Goal: Transaction & Acquisition: Book appointment/travel/reservation

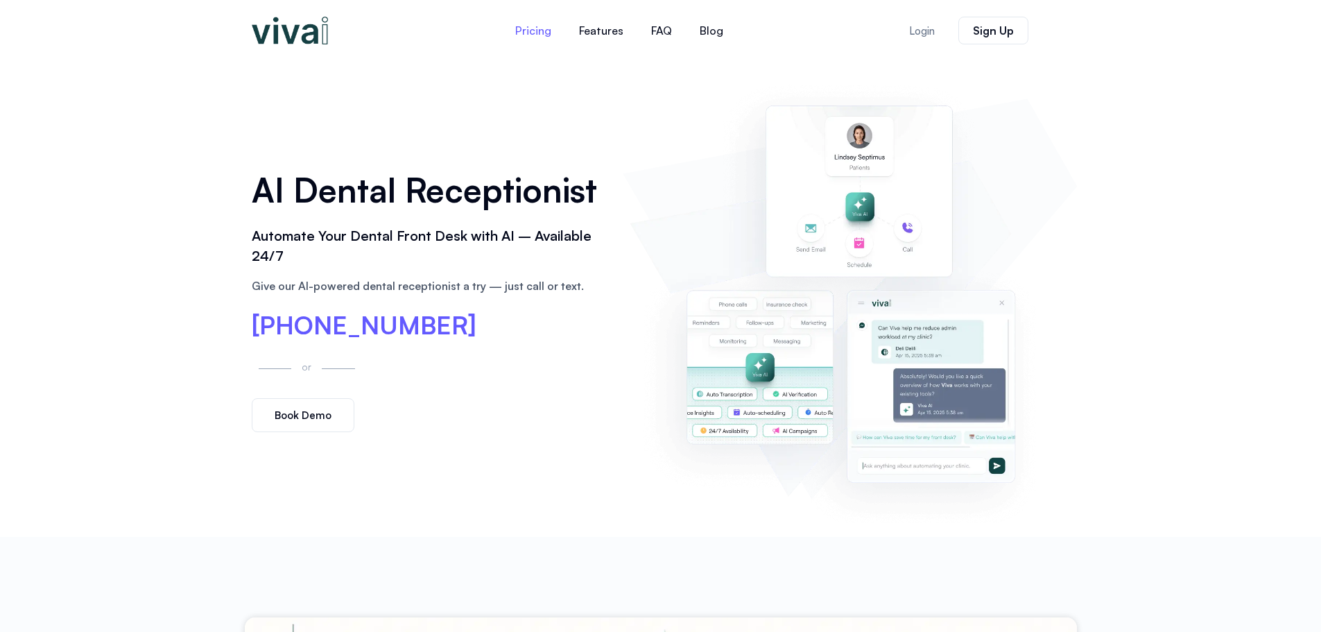
click at [529, 28] on link "Pricing" at bounding box center [533, 30] width 64 height 33
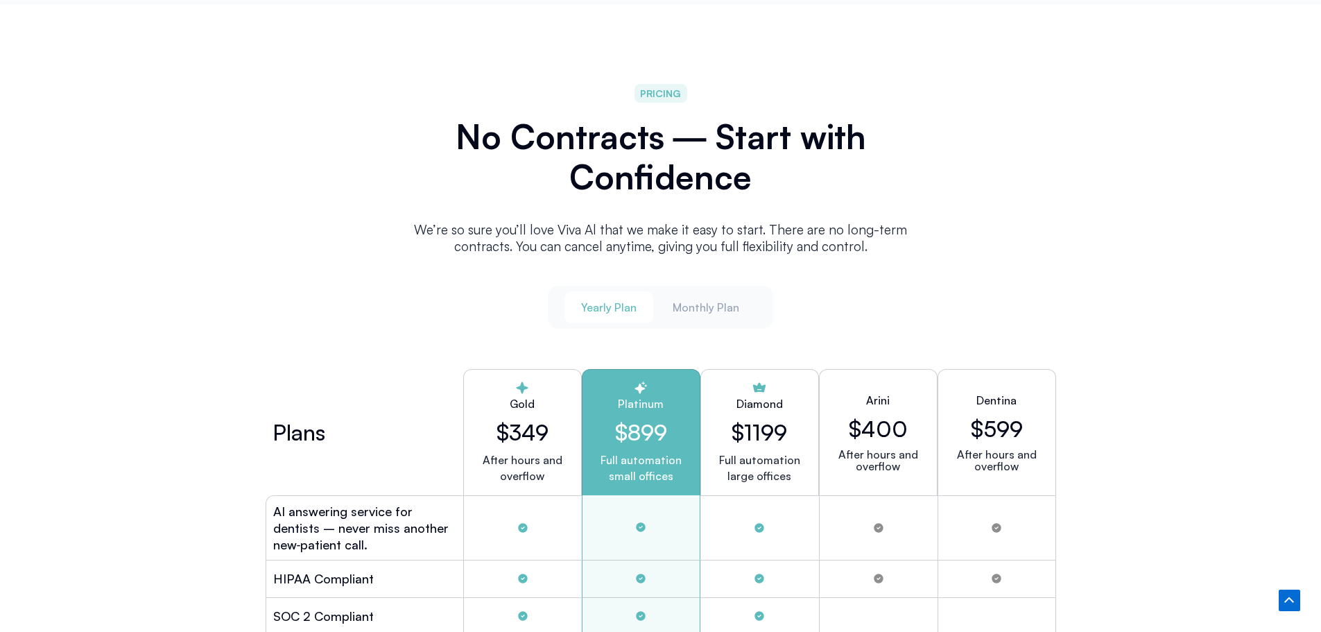
scroll to position [3485, 0]
click at [707, 307] on span "Monthly Plan" at bounding box center [706, 306] width 67 height 15
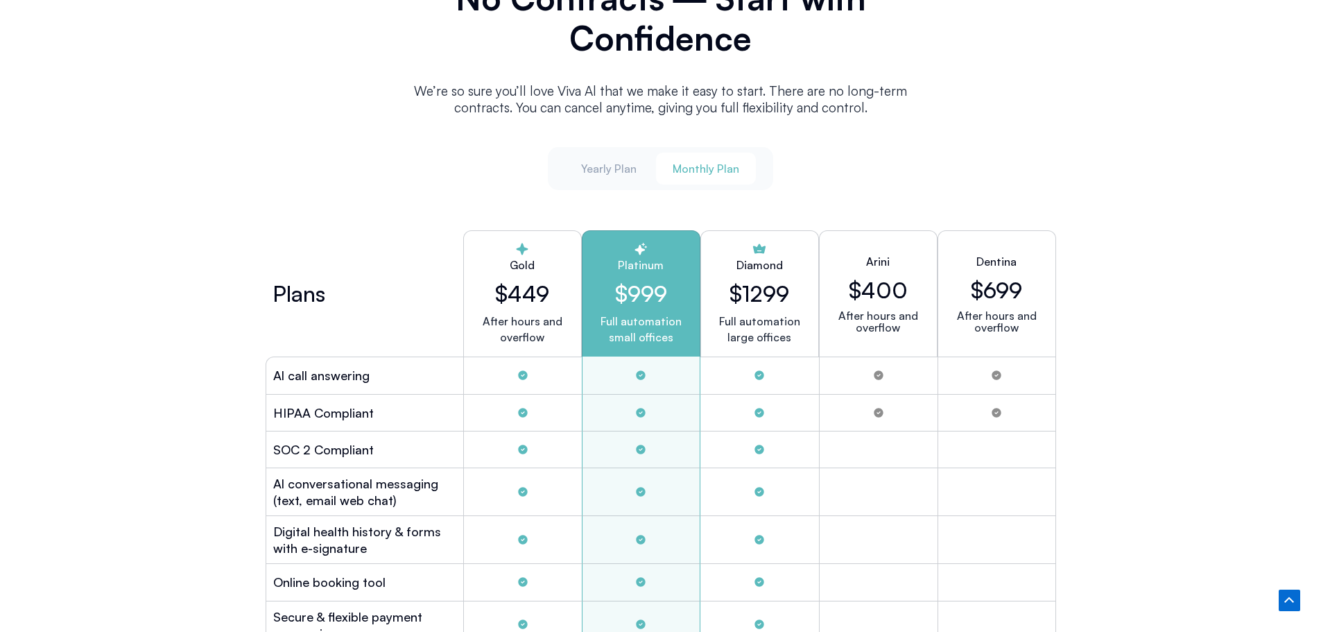
scroll to position [3624, 0]
drag, startPoint x: 273, startPoint y: 405, endPoint x: 390, endPoint y: 420, distance: 118.1
click at [390, 420] on div "HIPAA Compliant" at bounding box center [365, 412] width 198 height 37
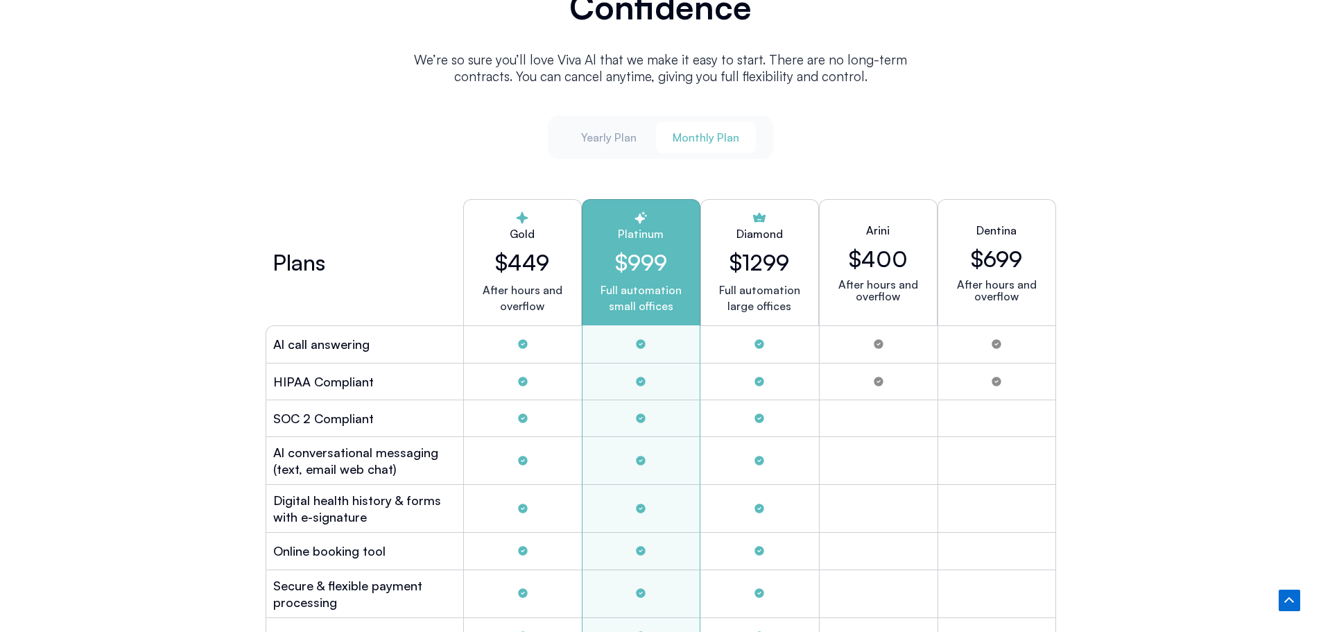
scroll to position [3693, 0]
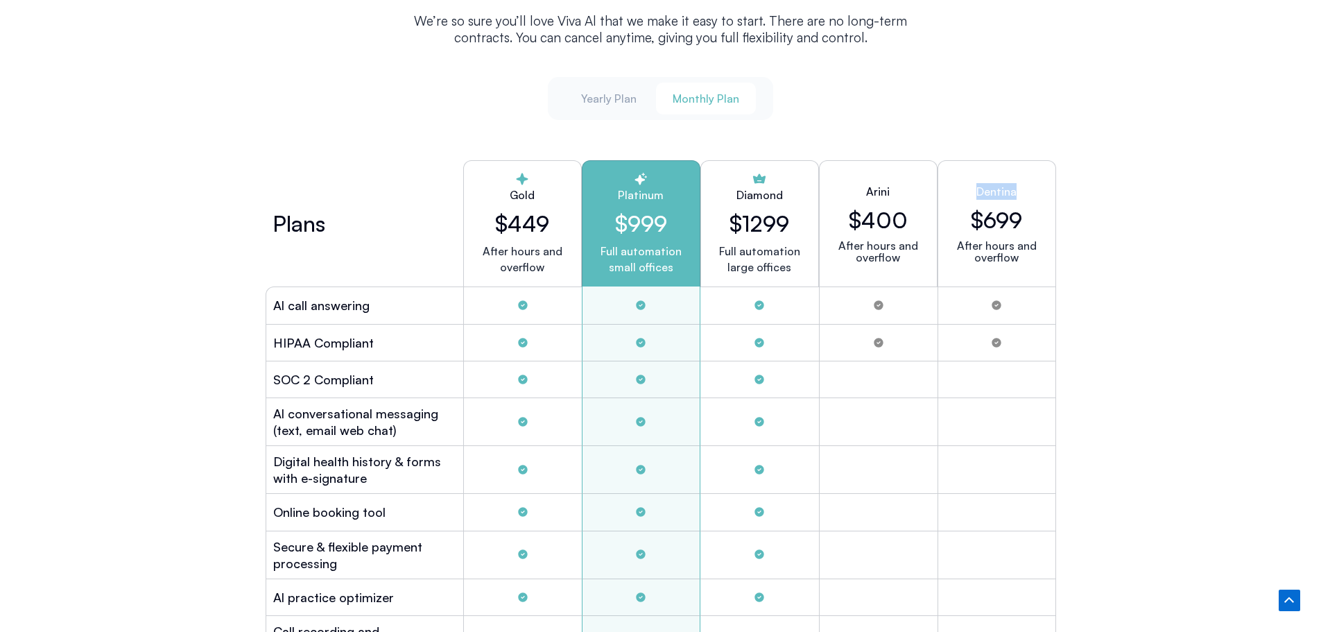
drag, startPoint x: 978, startPoint y: 187, endPoint x: 1020, endPoint y: 184, distance: 41.7
click at [1020, 184] on div "Dentina $699 After hours and overflow" at bounding box center [997, 223] width 119 height 126
click at [968, 259] on p "After hours and overflow" at bounding box center [996, 252] width 95 height 24
drag, startPoint x: 842, startPoint y: 243, endPoint x: 922, endPoint y: 258, distance: 81.2
click at [922, 258] on p "After hours and overflow" at bounding box center [878, 252] width 95 height 24
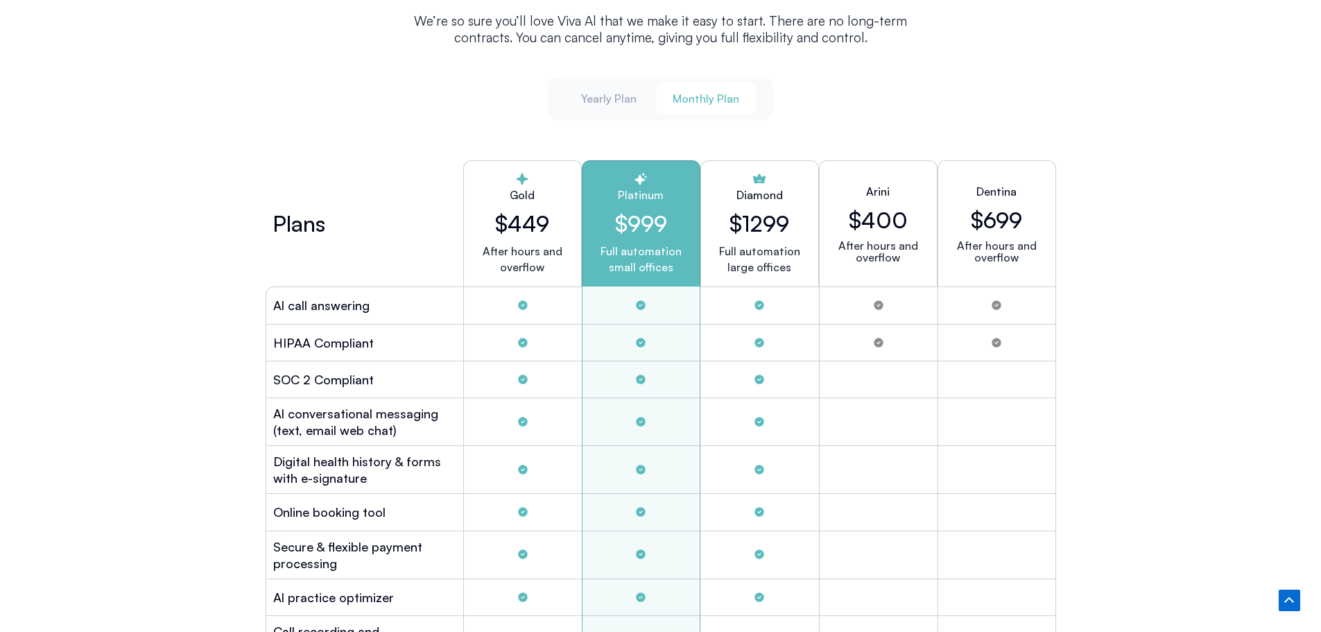
click at [995, 186] on h2 "Dentina" at bounding box center [997, 191] width 40 height 17
copy h2 "Dentina"
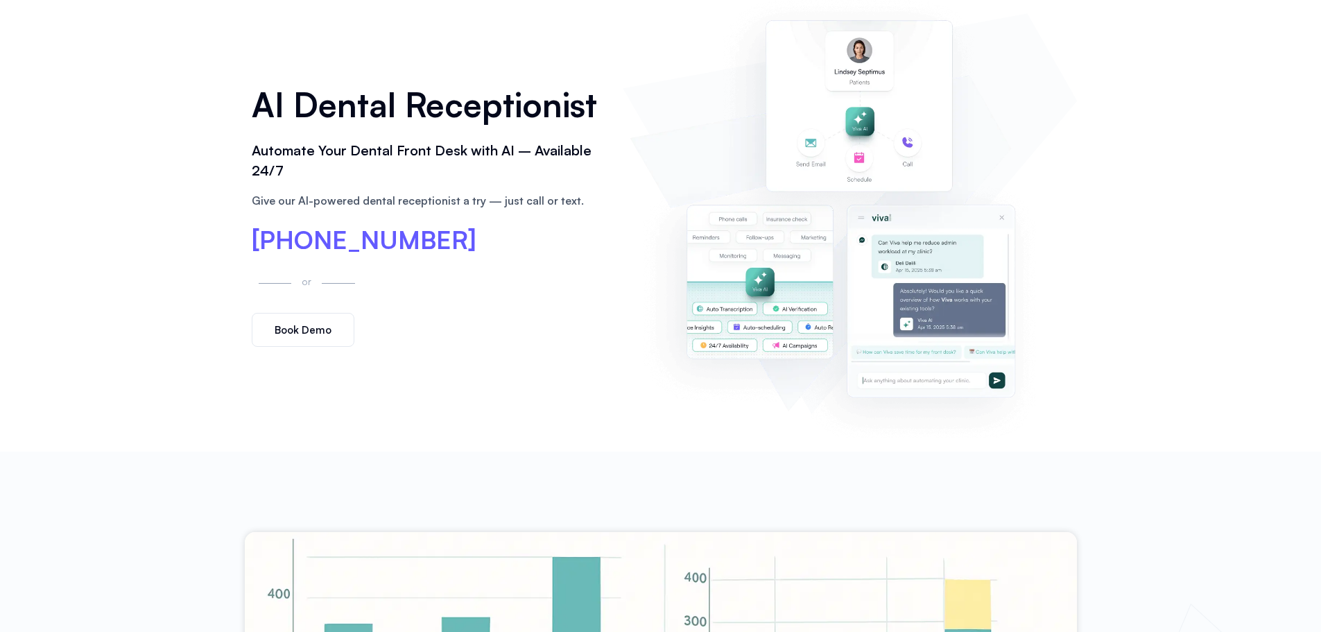
scroll to position [0, 0]
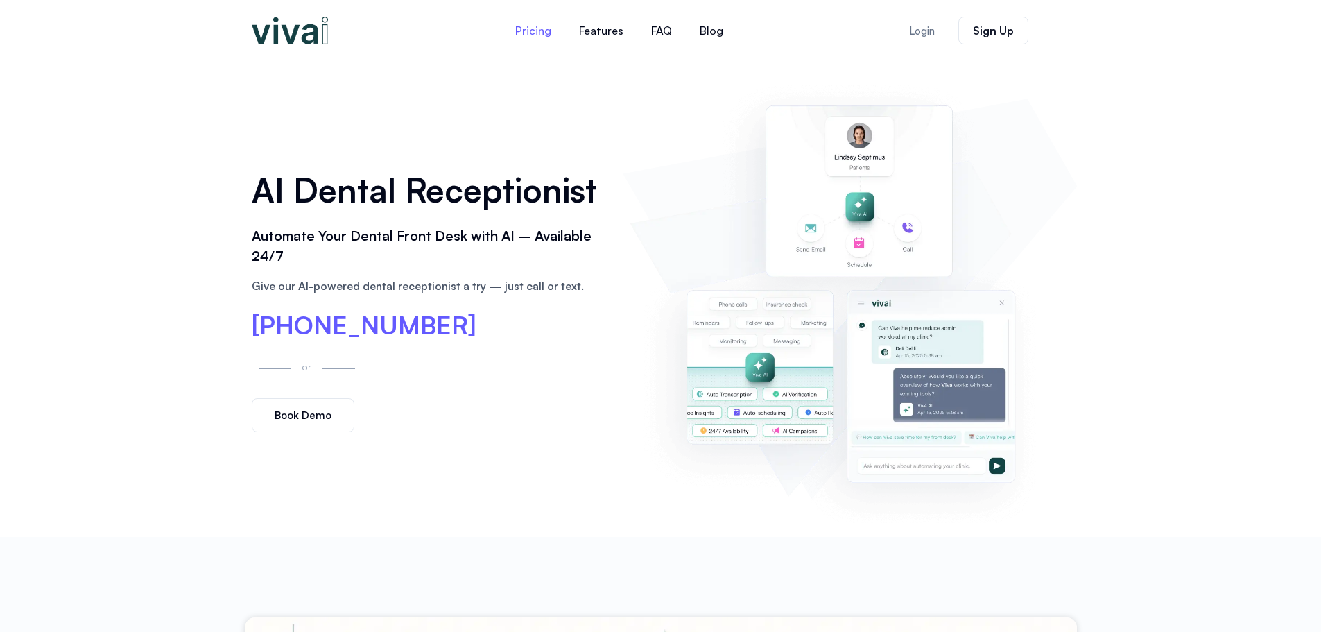
click at [527, 28] on link "Pricing" at bounding box center [533, 30] width 64 height 33
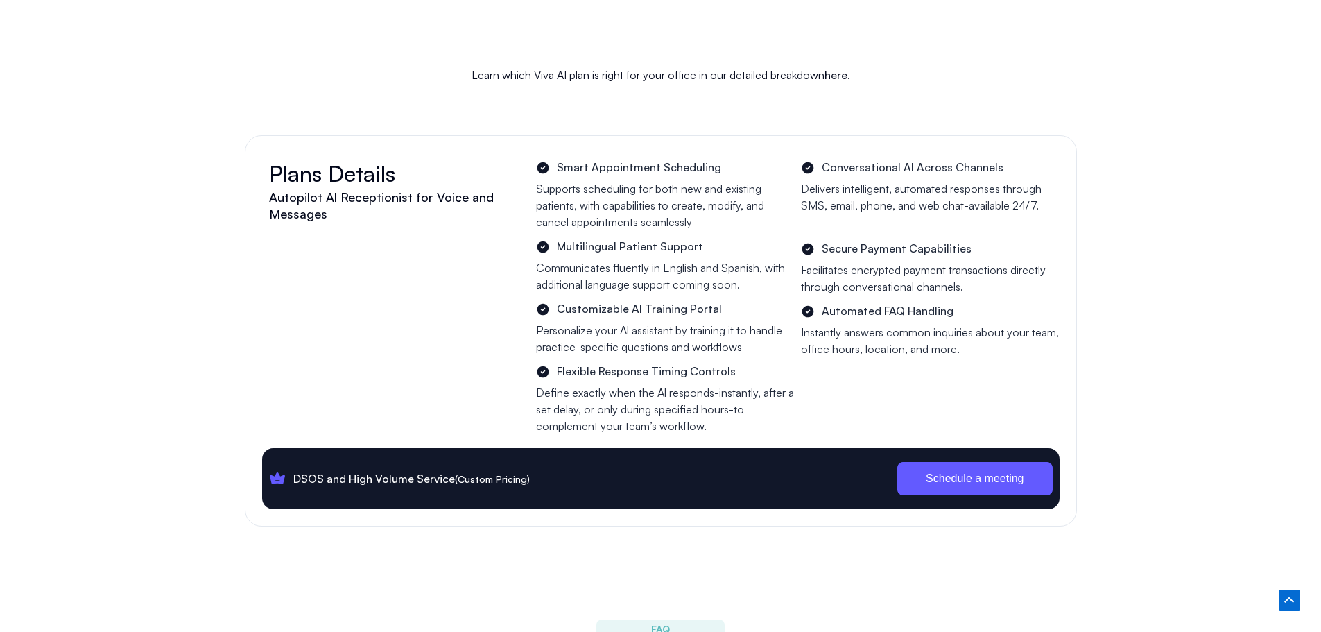
scroll to position [4932, 0]
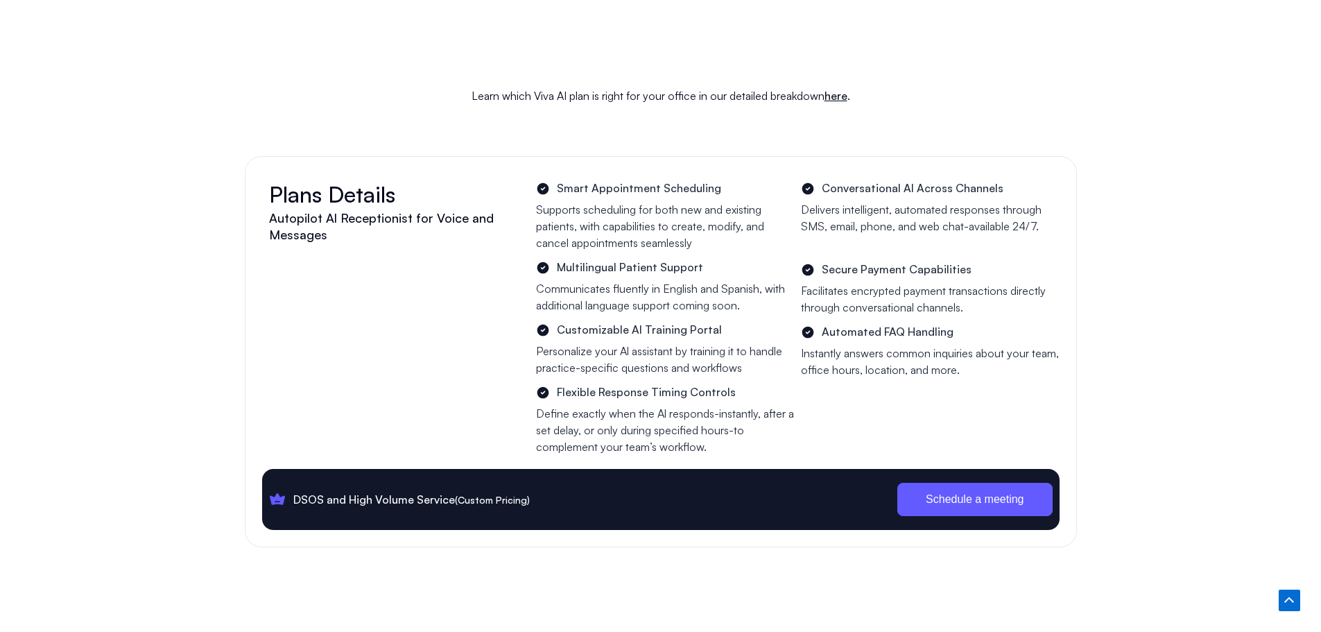
click at [948, 494] on span "Schedule a meeting" at bounding box center [975, 499] width 98 height 11
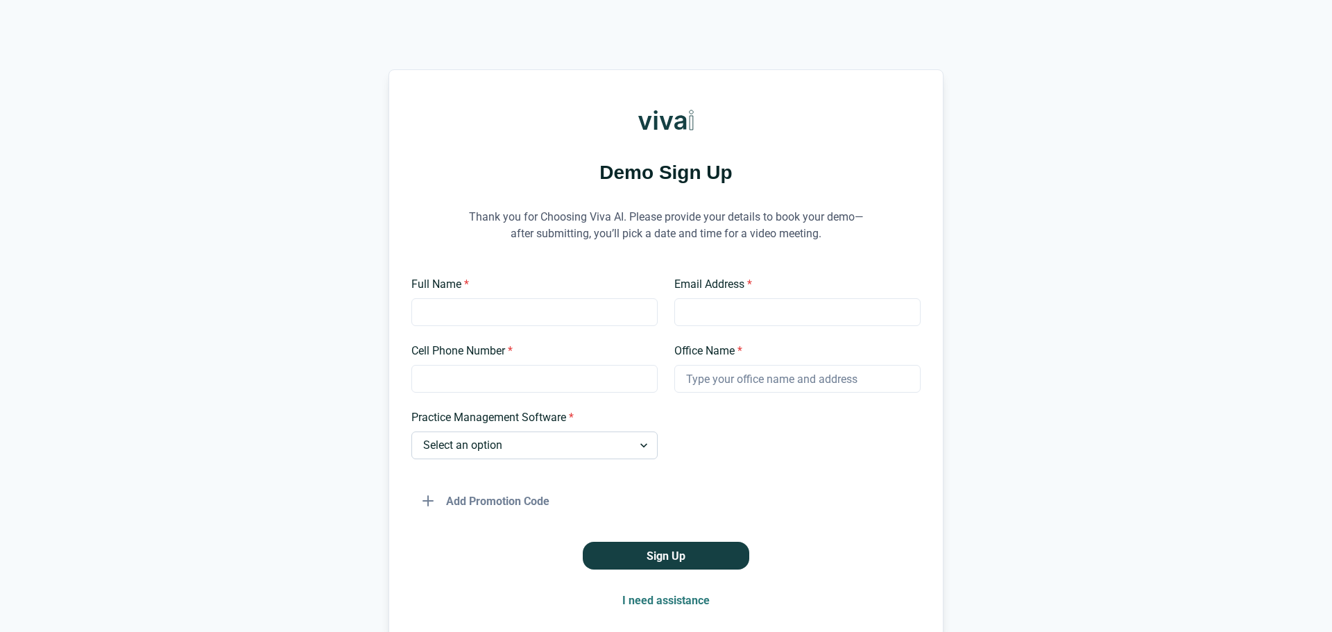
click at [549, 456] on select "Select an option Dentrix Open Dental EagleSoft Denticon Other" at bounding box center [534, 445] width 246 height 28
click at [458, 237] on p "Thank you for Choosing Viva AI. Please provide your details to book your demo—a…" at bounding box center [666, 225] width 416 height 68
click at [572, 454] on select "Select an option Dentrix Open Dental EagleSoft Denticon Other" at bounding box center [534, 445] width 246 height 28
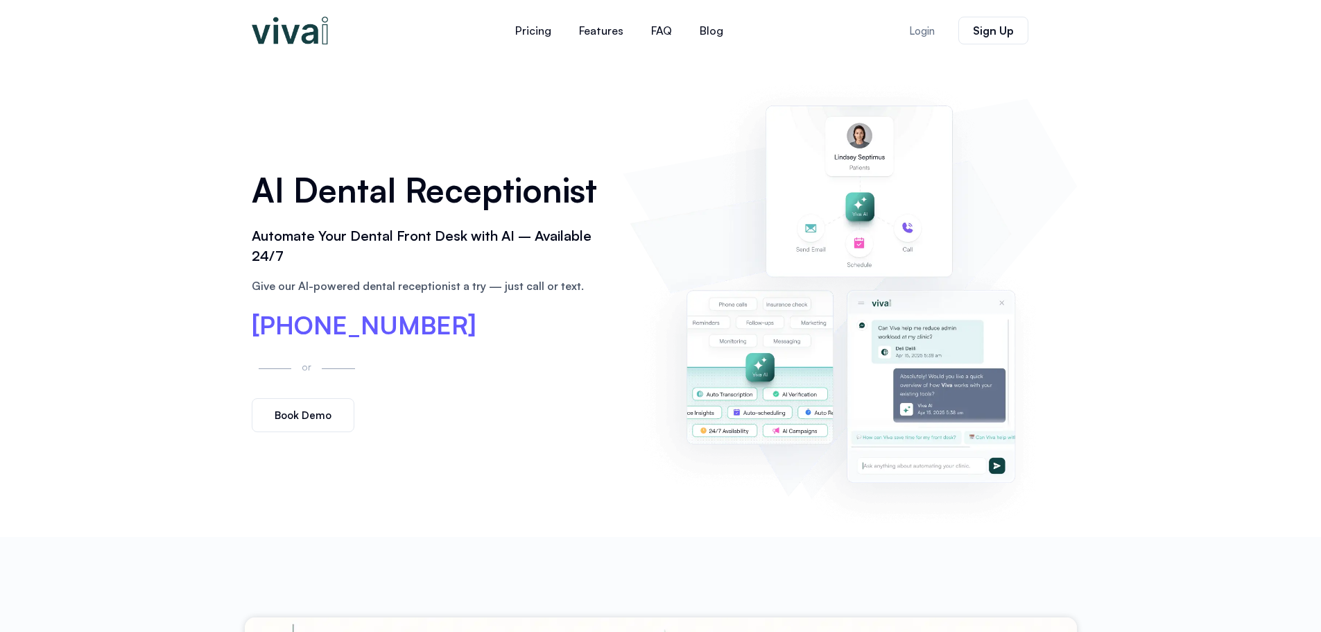
click at [791, 352] on img at bounding box center [850, 299] width 440 height 448
click at [956, 404] on img at bounding box center [850, 299] width 440 height 448
click at [604, 34] on link "Features" at bounding box center [601, 30] width 72 height 33
drag, startPoint x: 289, startPoint y: 29, endPoint x: 306, endPoint y: 31, distance: 16.8
click at [289, 29] on img at bounding box center [290, 31] width 76 height 28
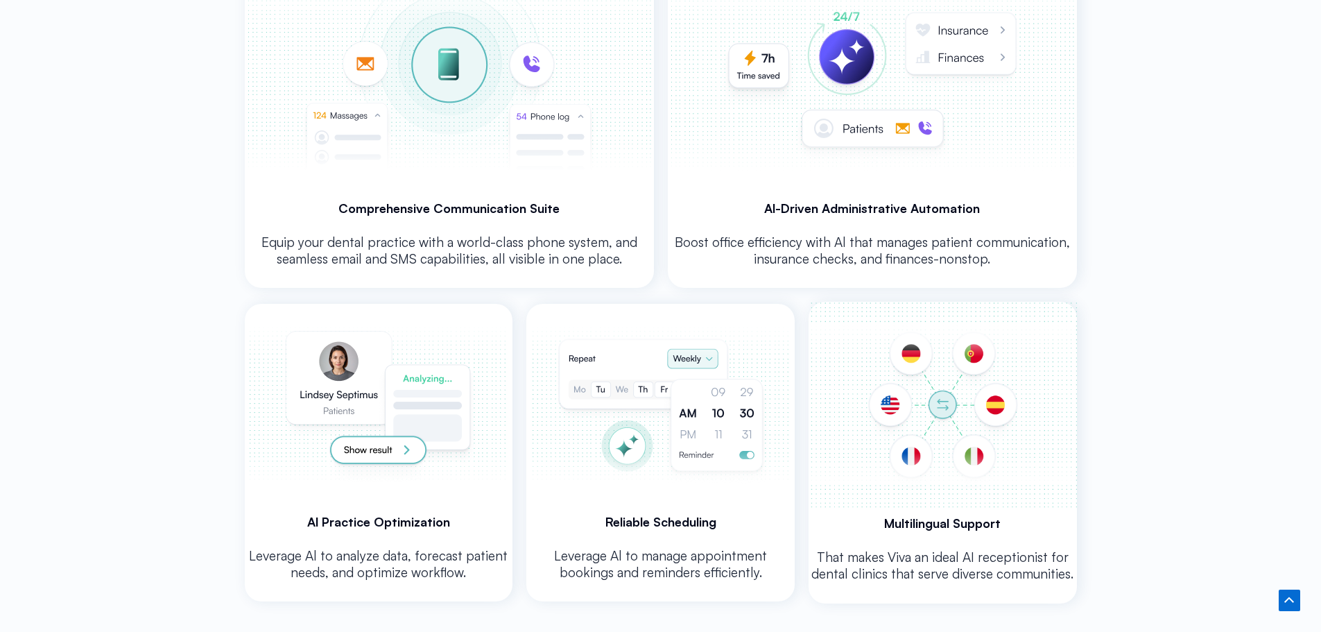
scroll to position [2839, 0]
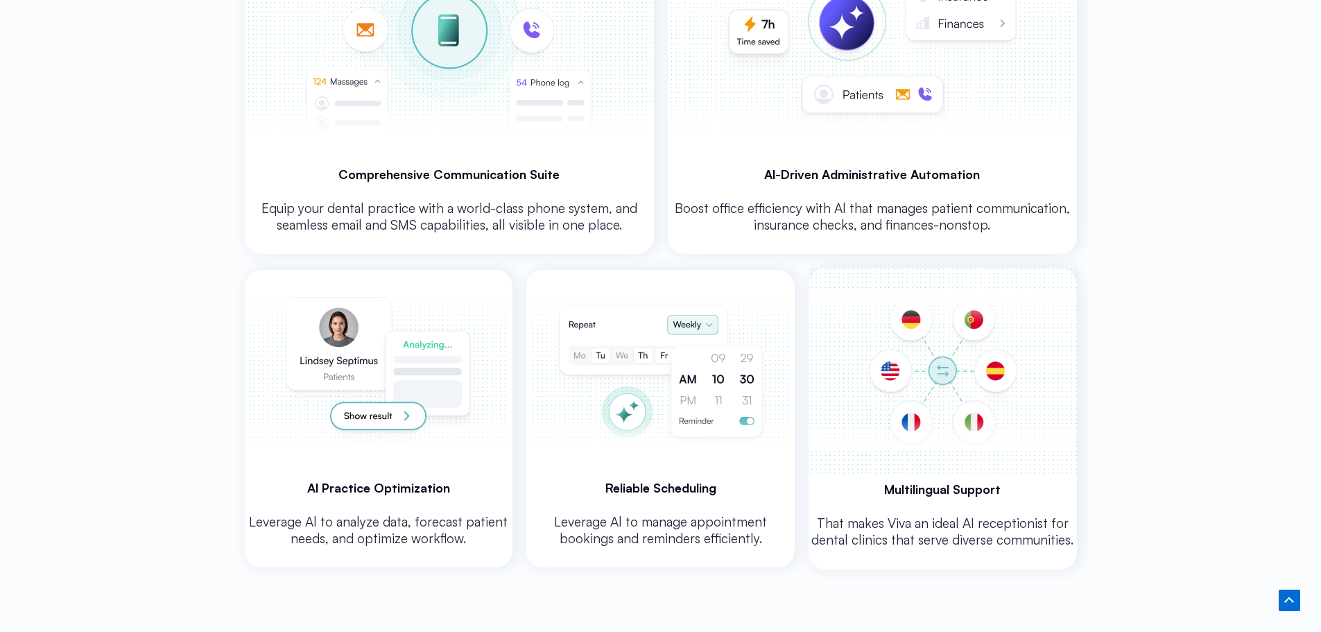
click at [385, 410] on img at bounding box center [378, 371] width 263 height 203
click at [632, 474] on div "Reliable Scheduling Leverage Al to manage appointment bookings and reminders ef…" at bounding box center [660, 419] width 268 height 298
click at [958, 463] on img at bounding box center [943, 371] width 268 height 206
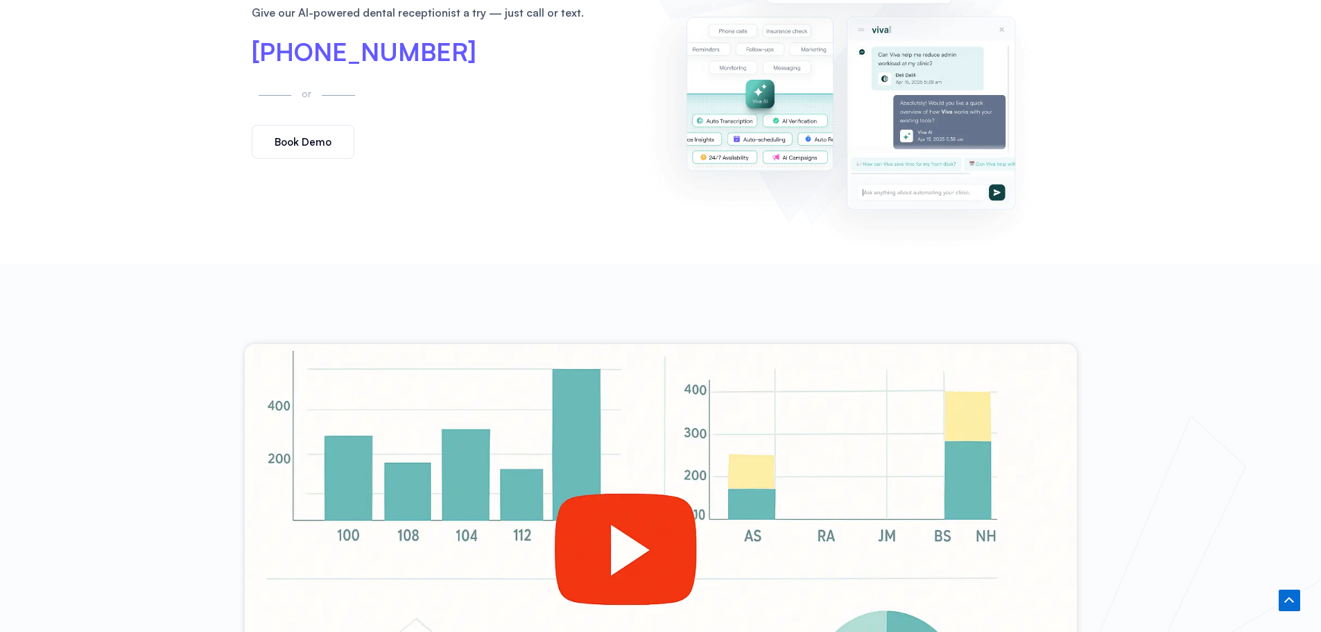
scroll to position [620, 0]
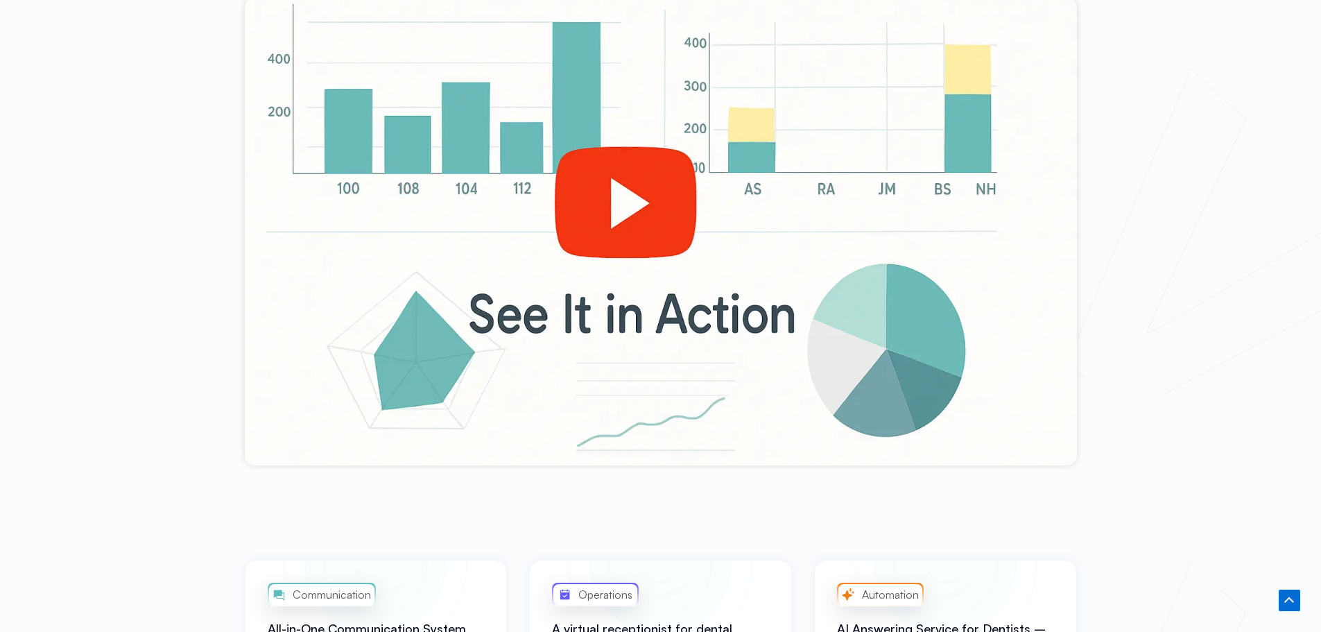
click at [639, 194] on div at bounding box center [661, 231] width 832 height 468
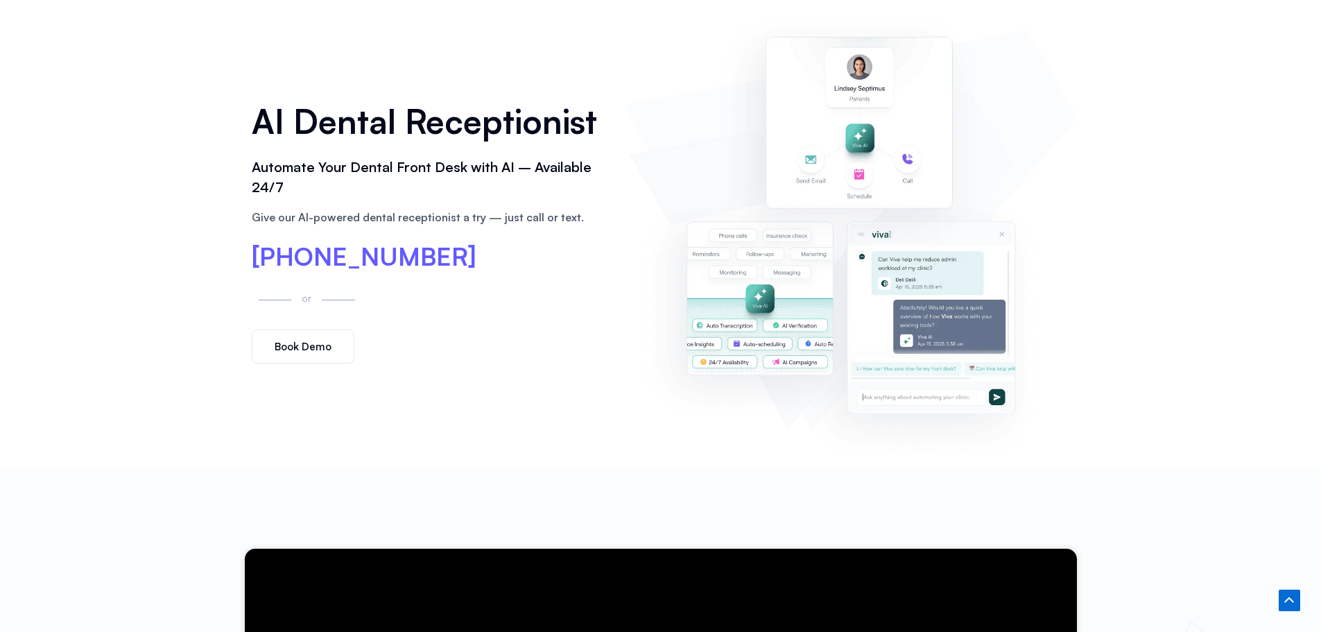
scroll to position [0, 0]
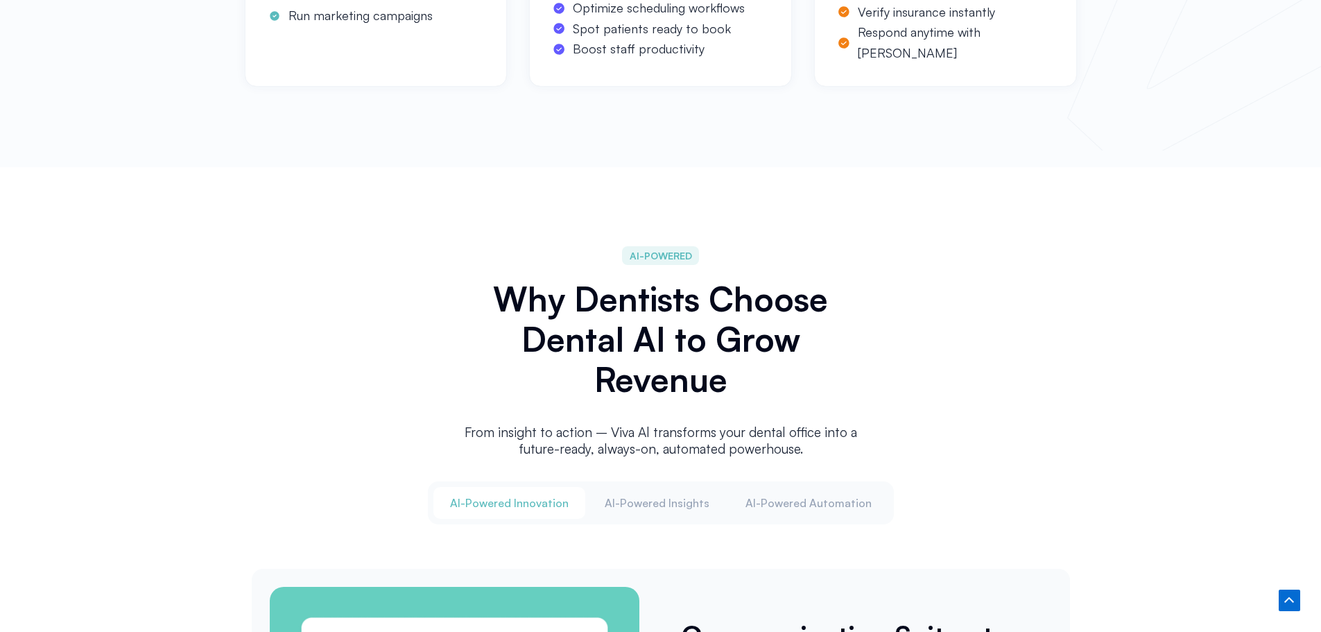
scroll to position [1387, 0]
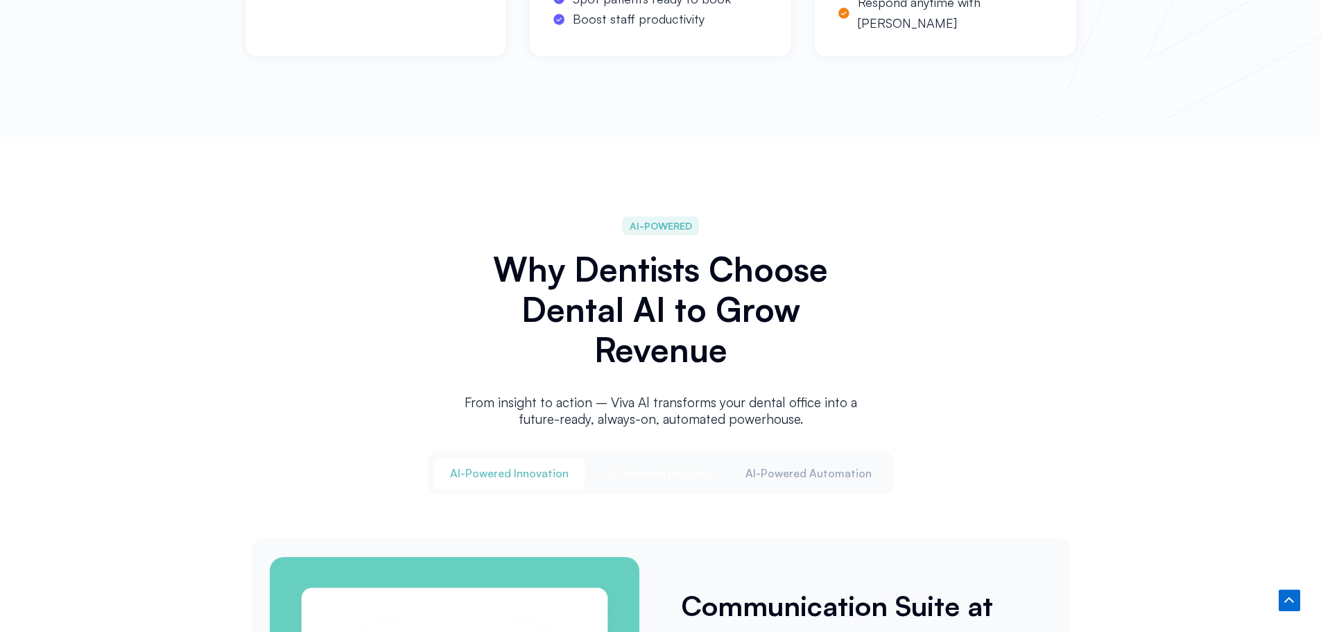
click at [671, 476] on span "Al-Powered Insights" at bounding box center [657, 472] width 105 height 15
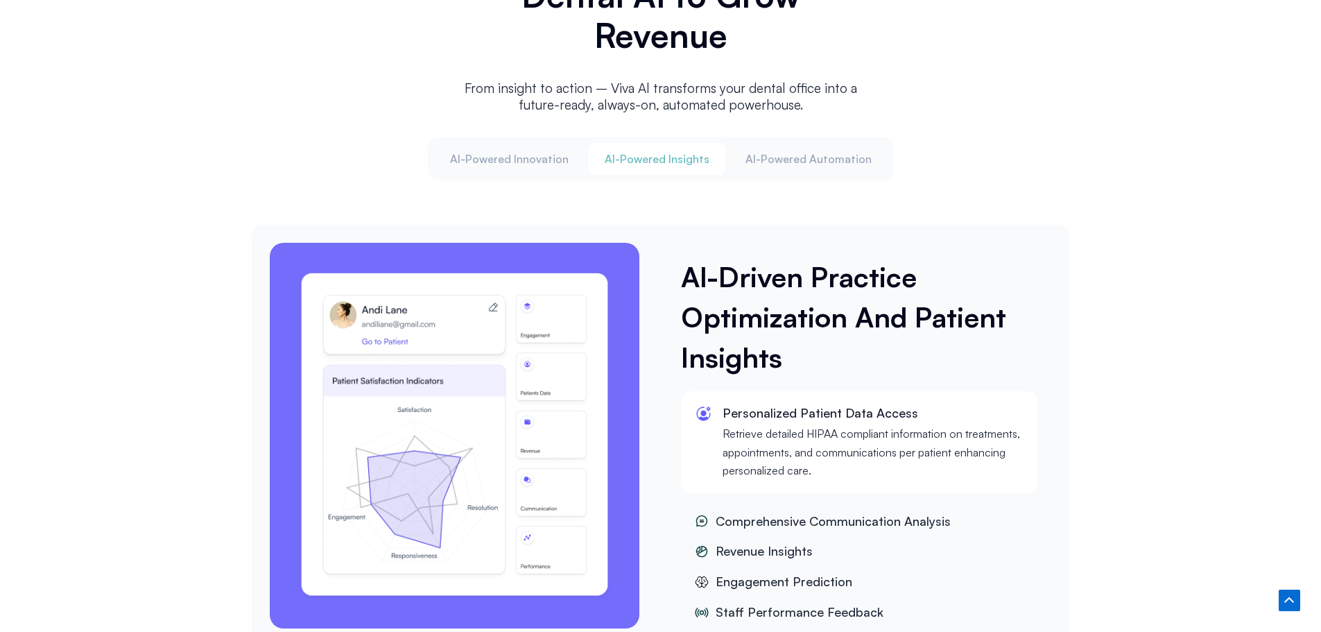
scroll to position [1526, 0]
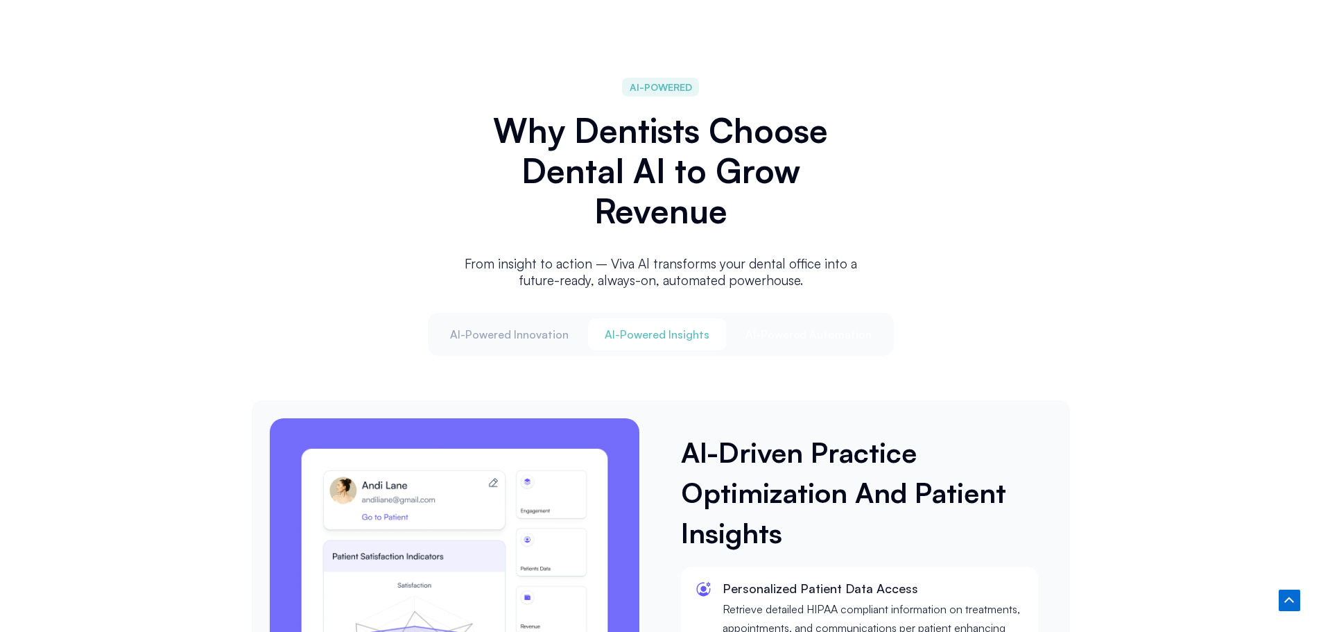
click at [791, 332] on span "Al-Powered Automation" at bounding box center [809, 334] width 126 height 15
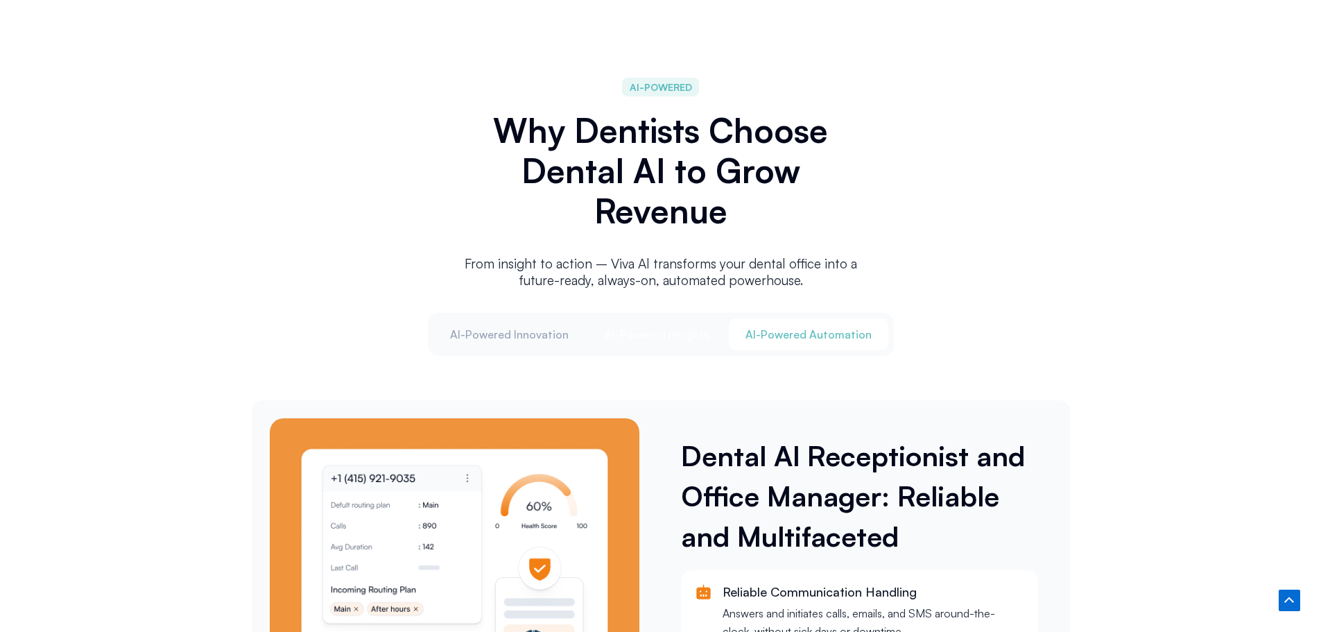
click at [665, 335] on span "Al-Powered Insights" at bounding box center [657, 334] width 105 height 15
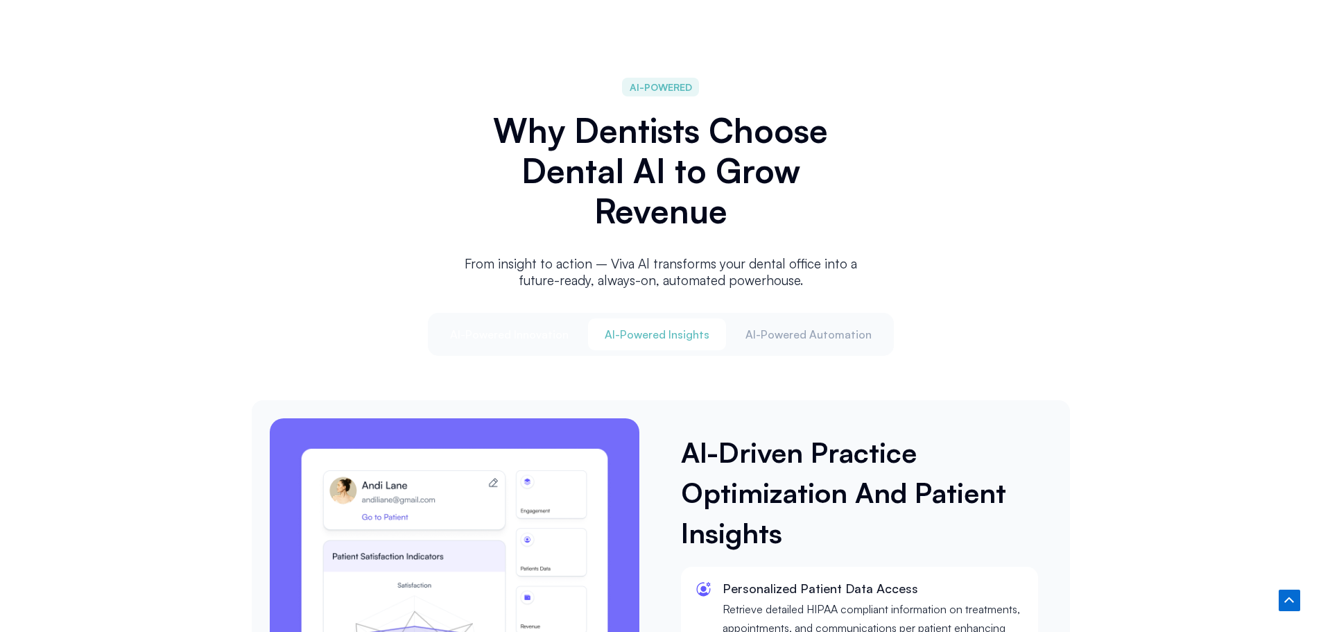
click at [494, 318] on button "Al-Powered Innovation" at bounding box center [509, 334] width 152 height 32
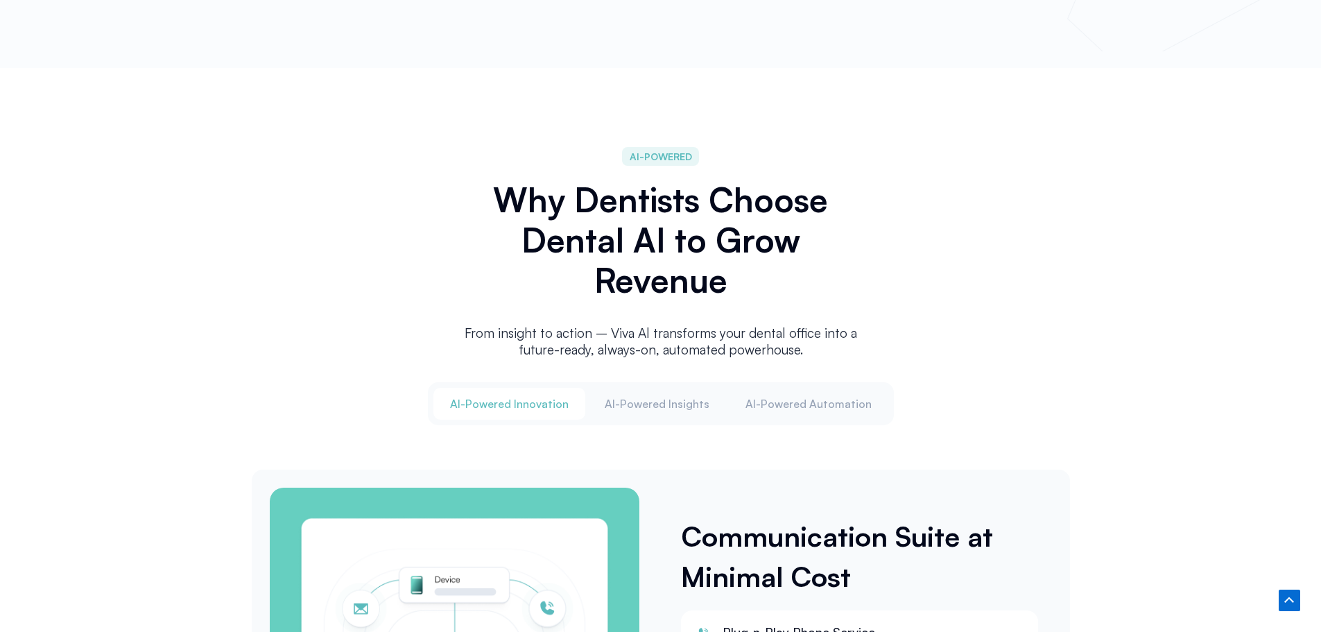
scroll to position [1665, 0]
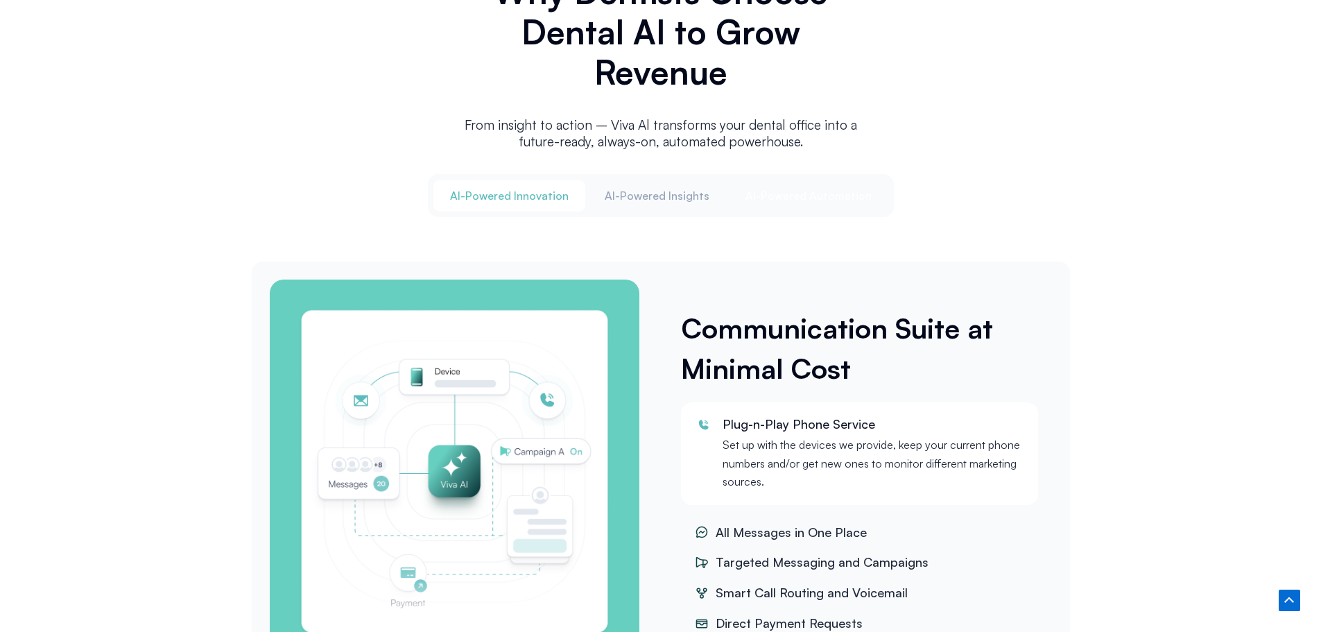
click at [801, 189] on span "Al-Powered Automation" at bounding box center [809, 195] width 126 height 15
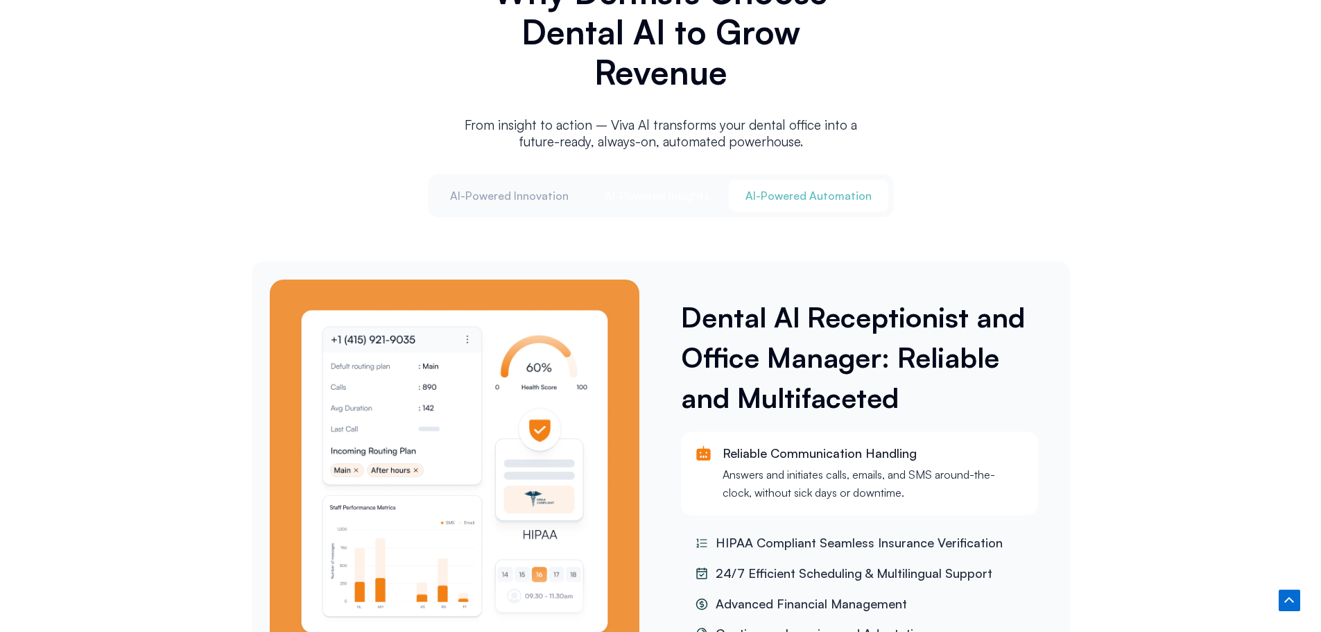
click at [647, 189] on span "Al-Powered Insights" at bounding box center [657, 195] width 105 height 15
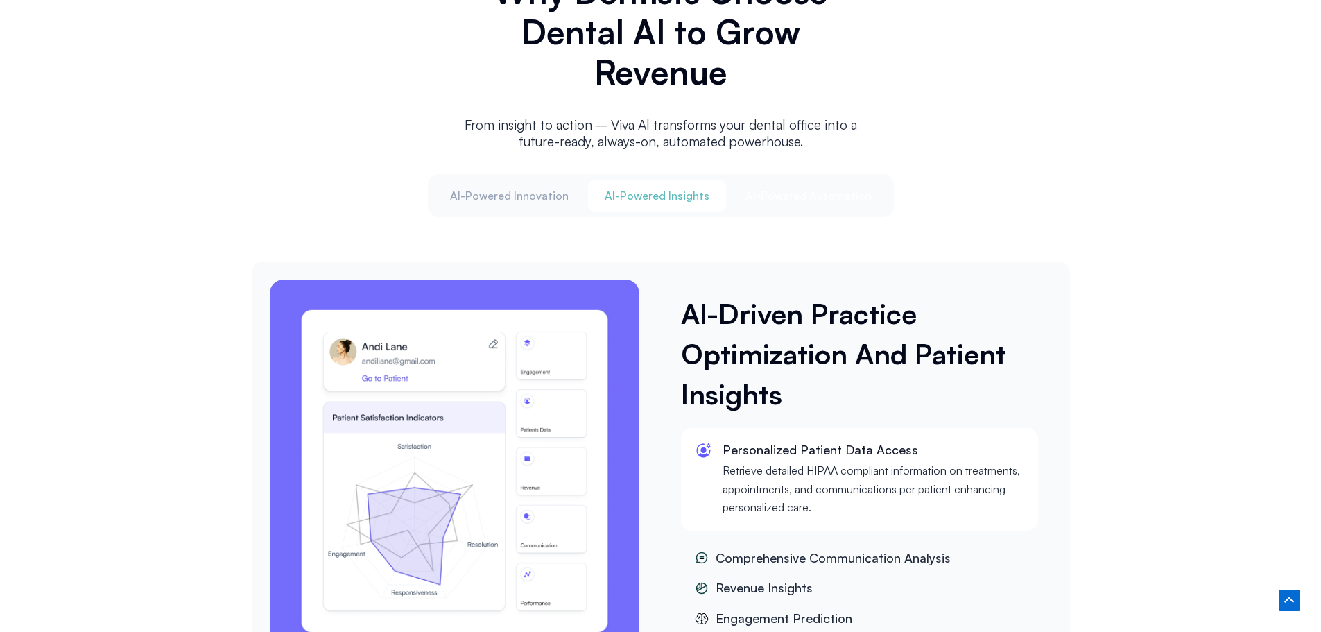
click at [796, 188] on span "Al-Powered Automation" at bounding box center [809, 195] width 126 height 15
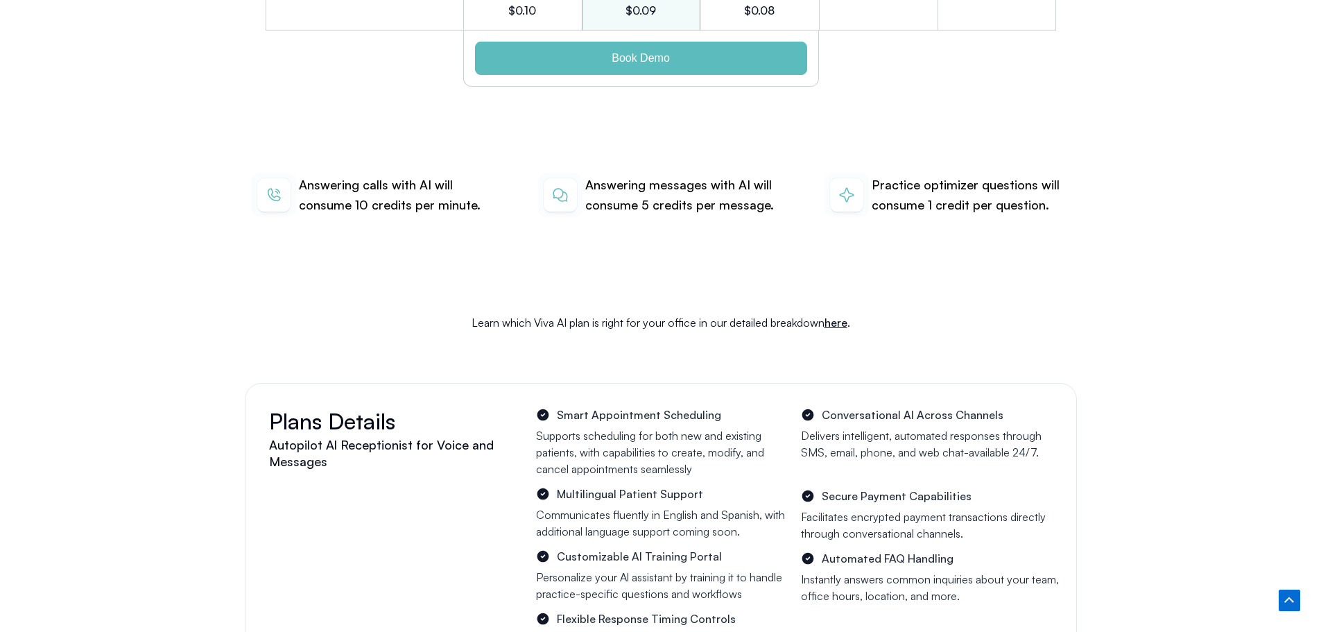
scroll to position [5202, 0]
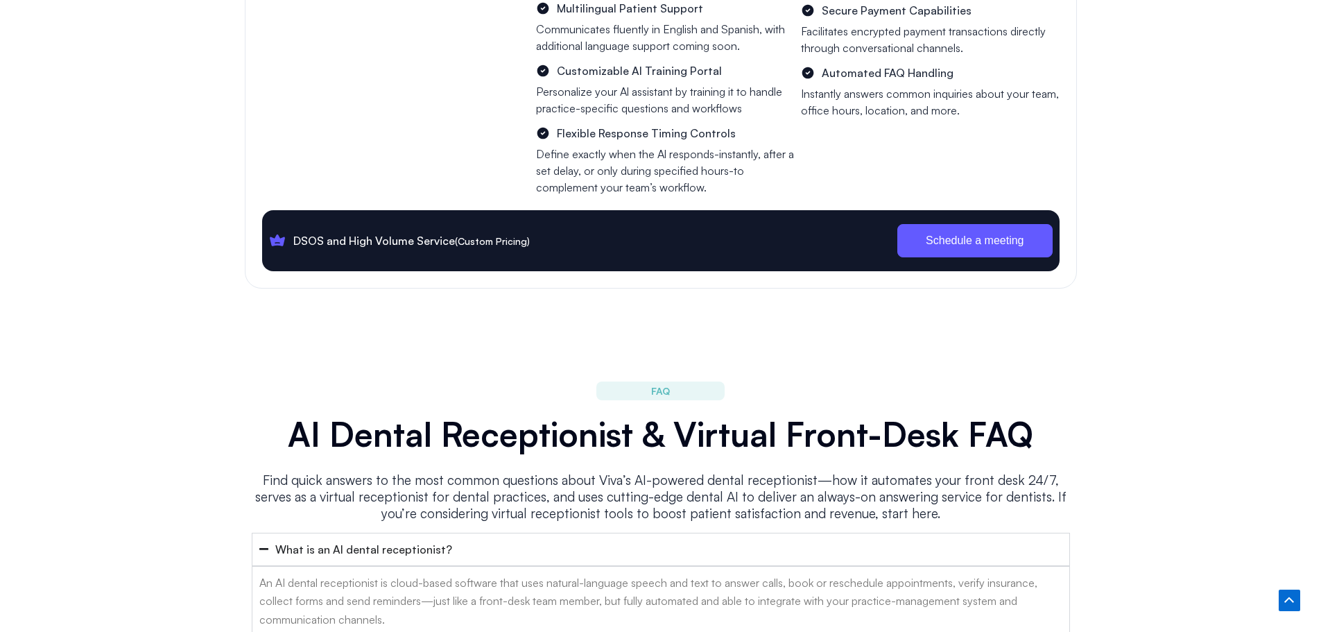
click at [974, 235] on span "Schedule a meeting" at bounding box center [975, 240] width 98 height 11
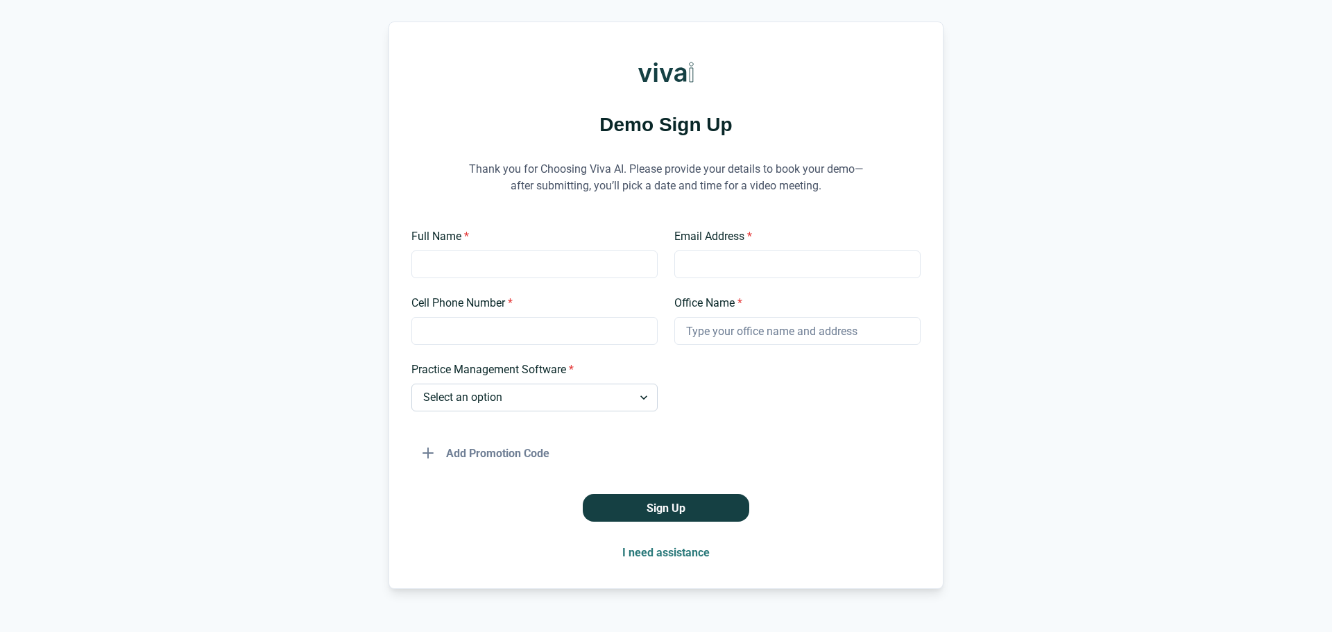
scroll to position [74, 0]
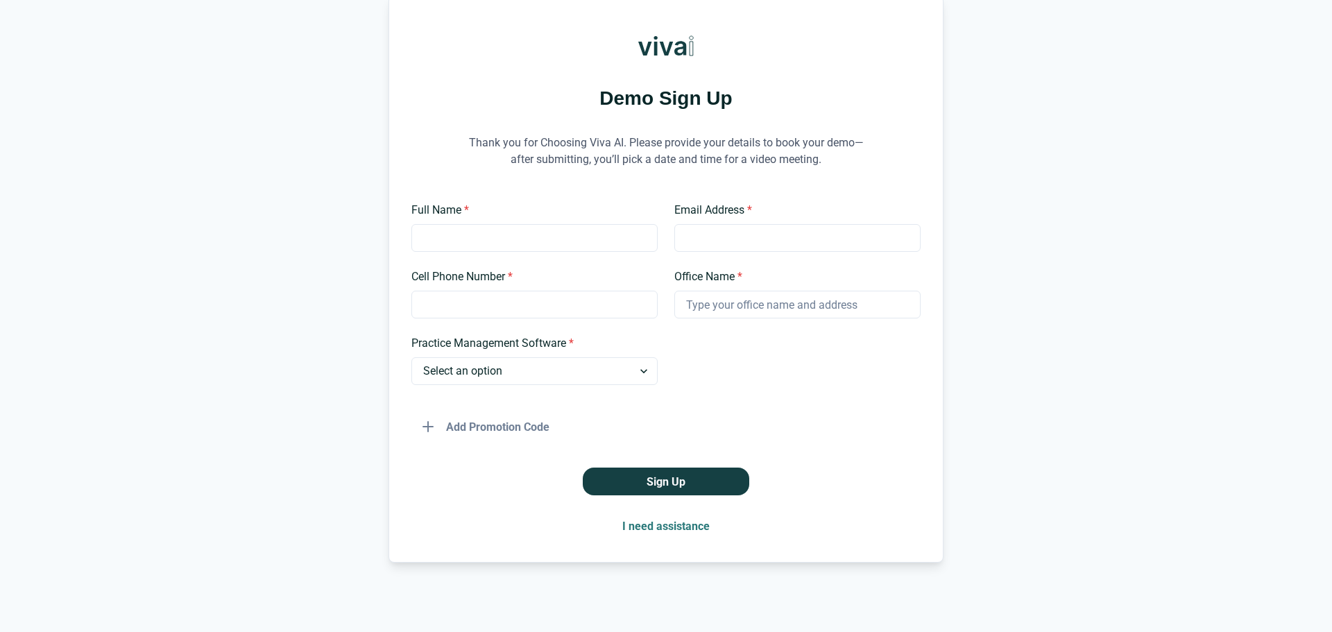
click at [522, 388] on div "Full Name * Email Address * Cell Phone Number * Office Name * Practice Manageme…" at bounding box center [665, 321] width 509 height 239
click at [522, 383] on select "Select an option Dentrix Open Dental EagleSoft Denticon Other" at bounding box center [534, 371] width 246 height 28
click at [863, 397] on div "Full Name * Email Address * Cell Phone Number * Office Name * Practice Manageme…" at bounding box center [665, 321] width 509 height 239
